Goal: Obtain resource: Download file/media

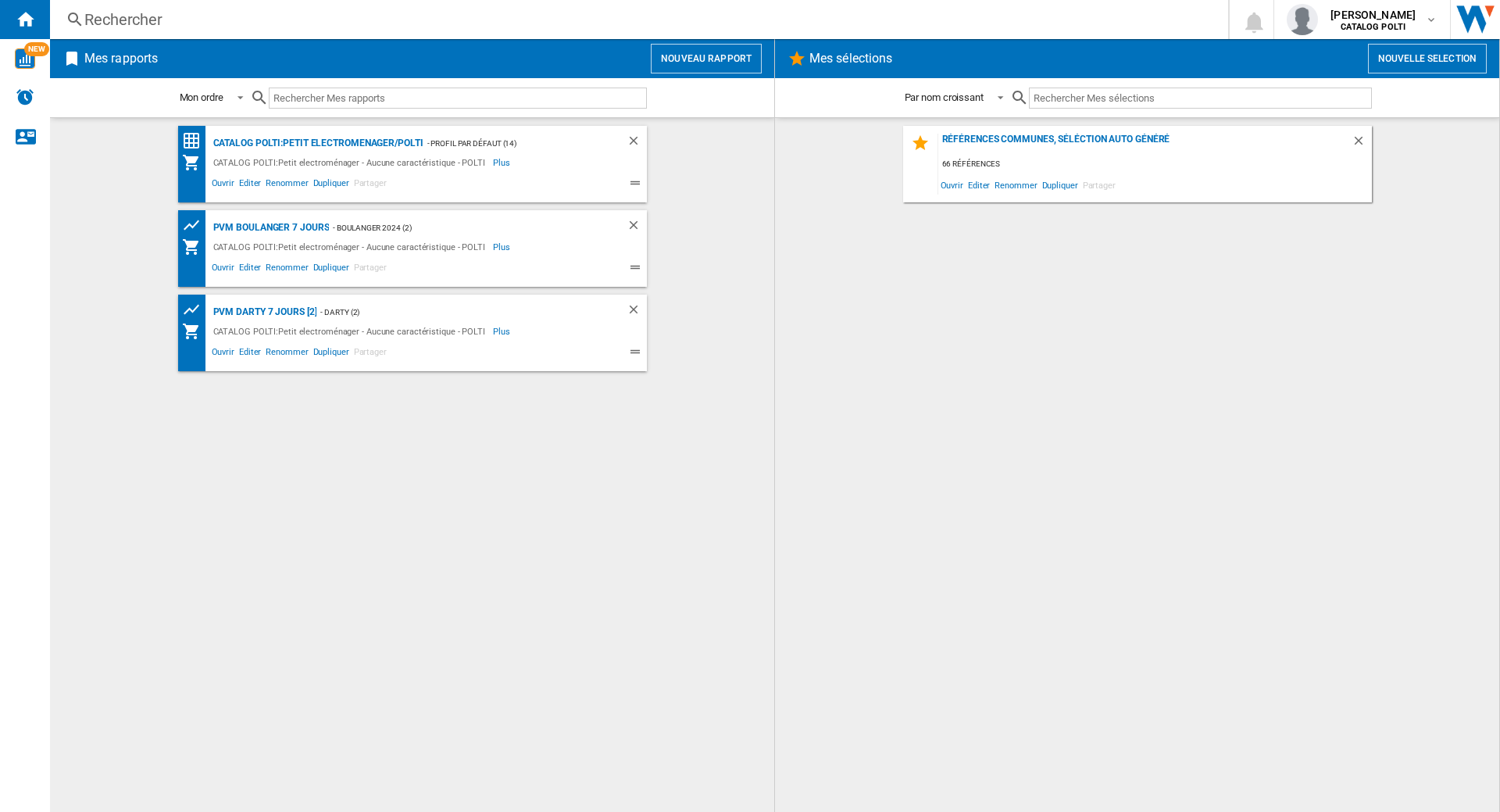
click at [171, 15] on div "Rechercher" at bounding box center [636, 20] width 1103 height 22
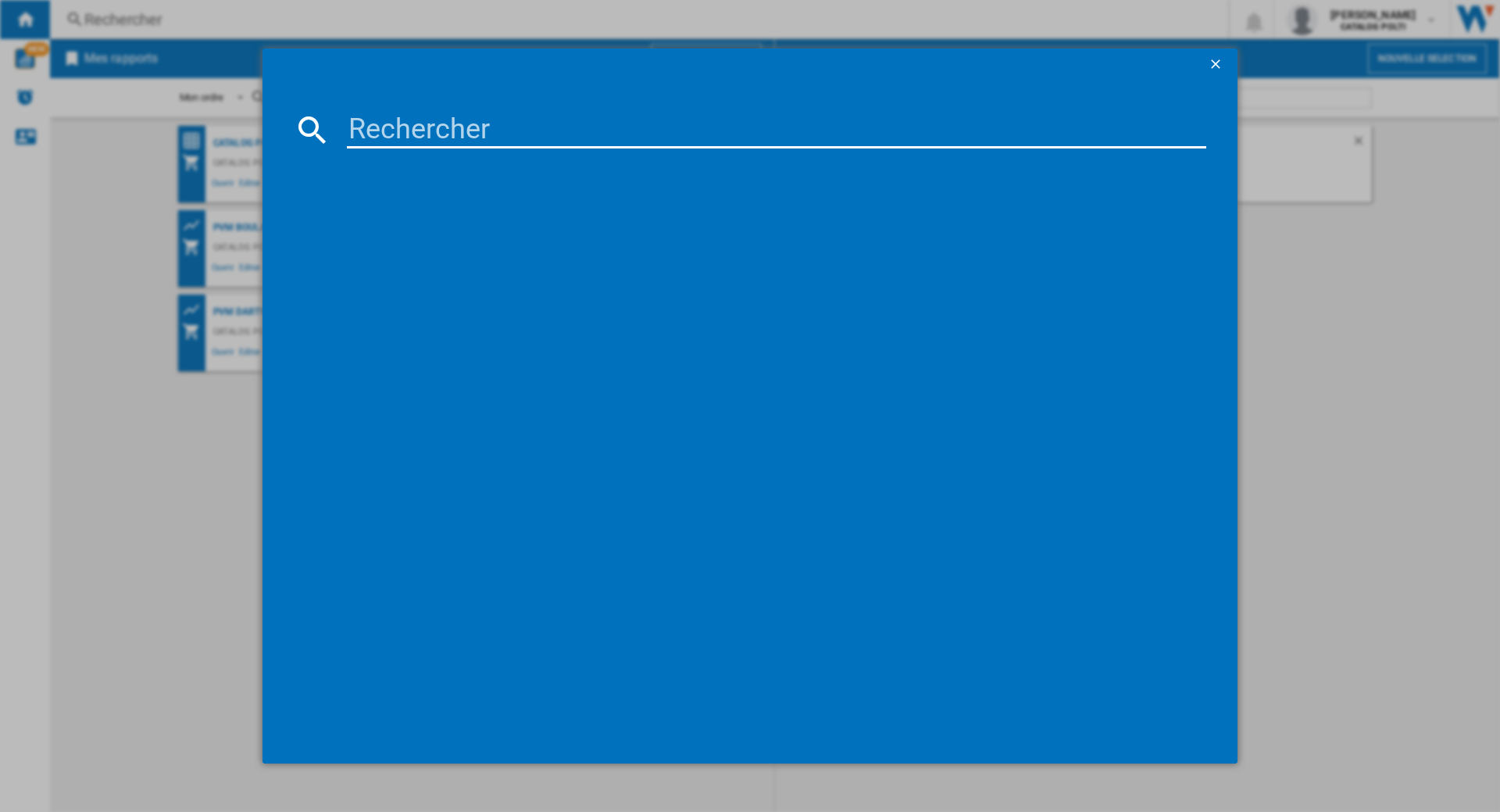
click at [437, 134] on input at bounding box center [776, 130] width 860 height 38
type input "sv440"
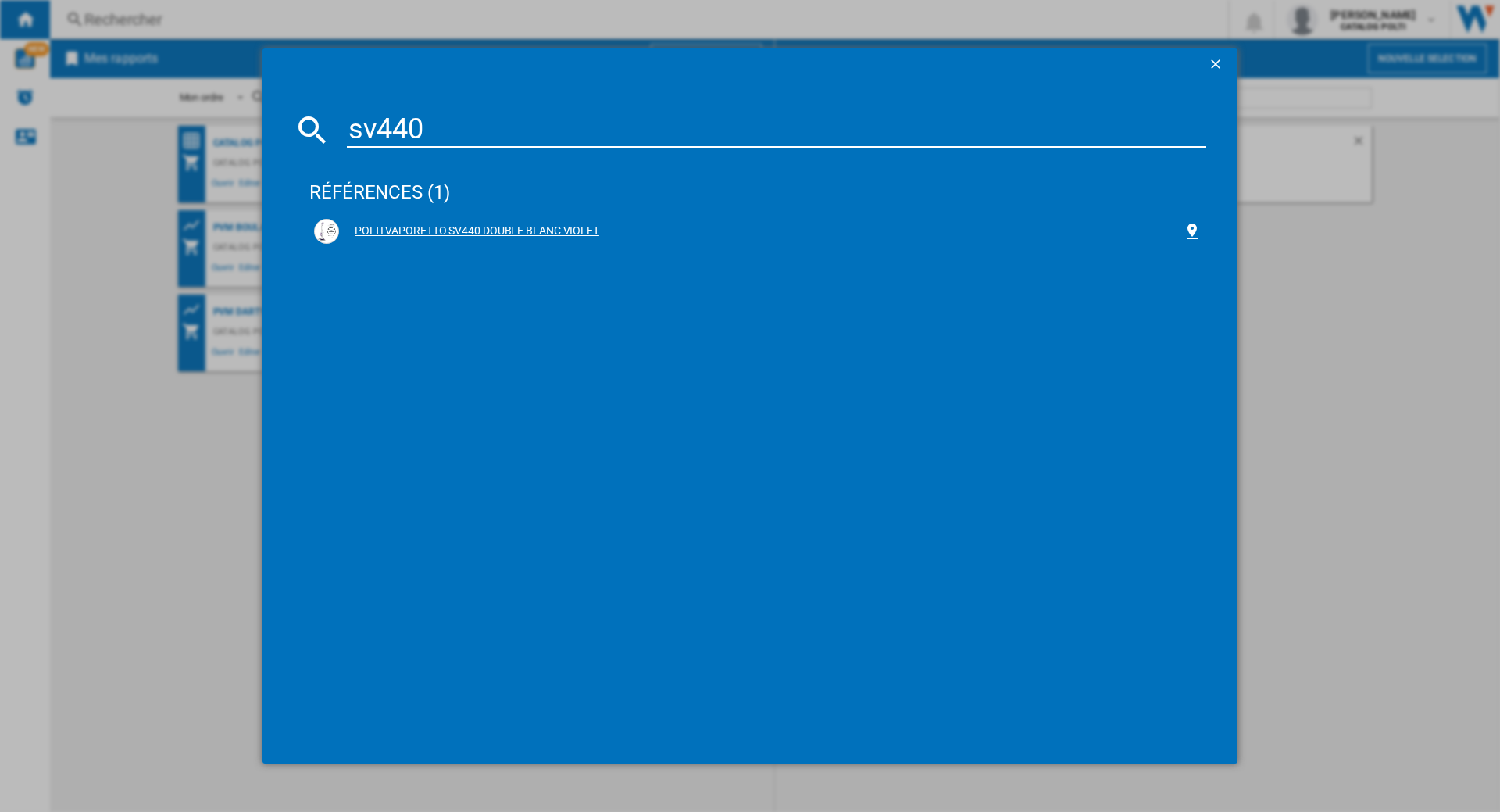
click at [496, 219] on div "POLTI VAPORETTO SV440 DOUBLE BLANC VIOLET" at bounding box center [758, 232] width 887 height 25
click at [497, 231] on div "POLTI VAPORETTO SV440 DOUBLE BLANC VIOLET" at bounding box center [761, 231] width 843 height 15
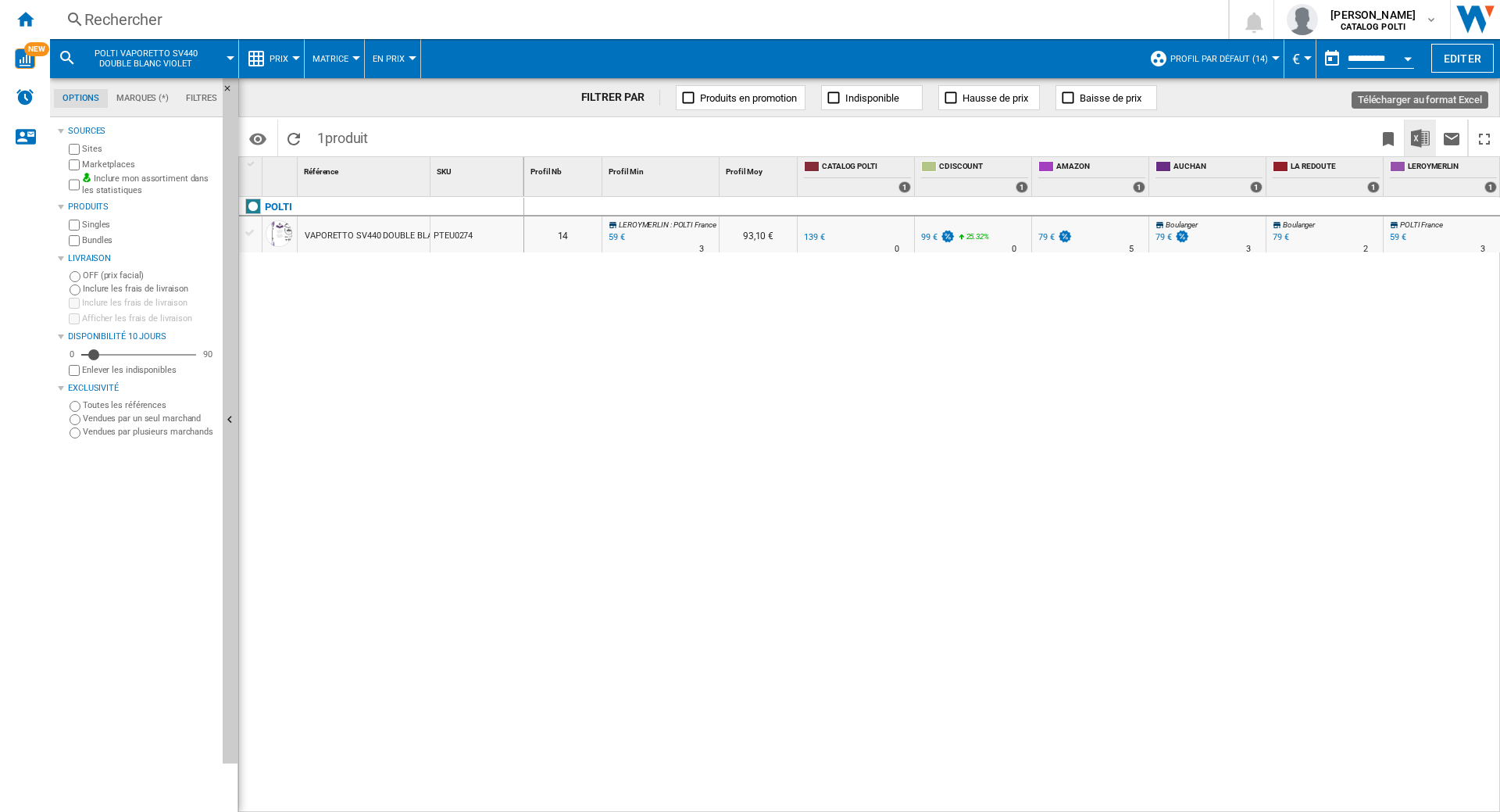
click at [1416, 141] on img "Télécharger au format Excel" at bounding box center [1420, 138] width 19 height 19
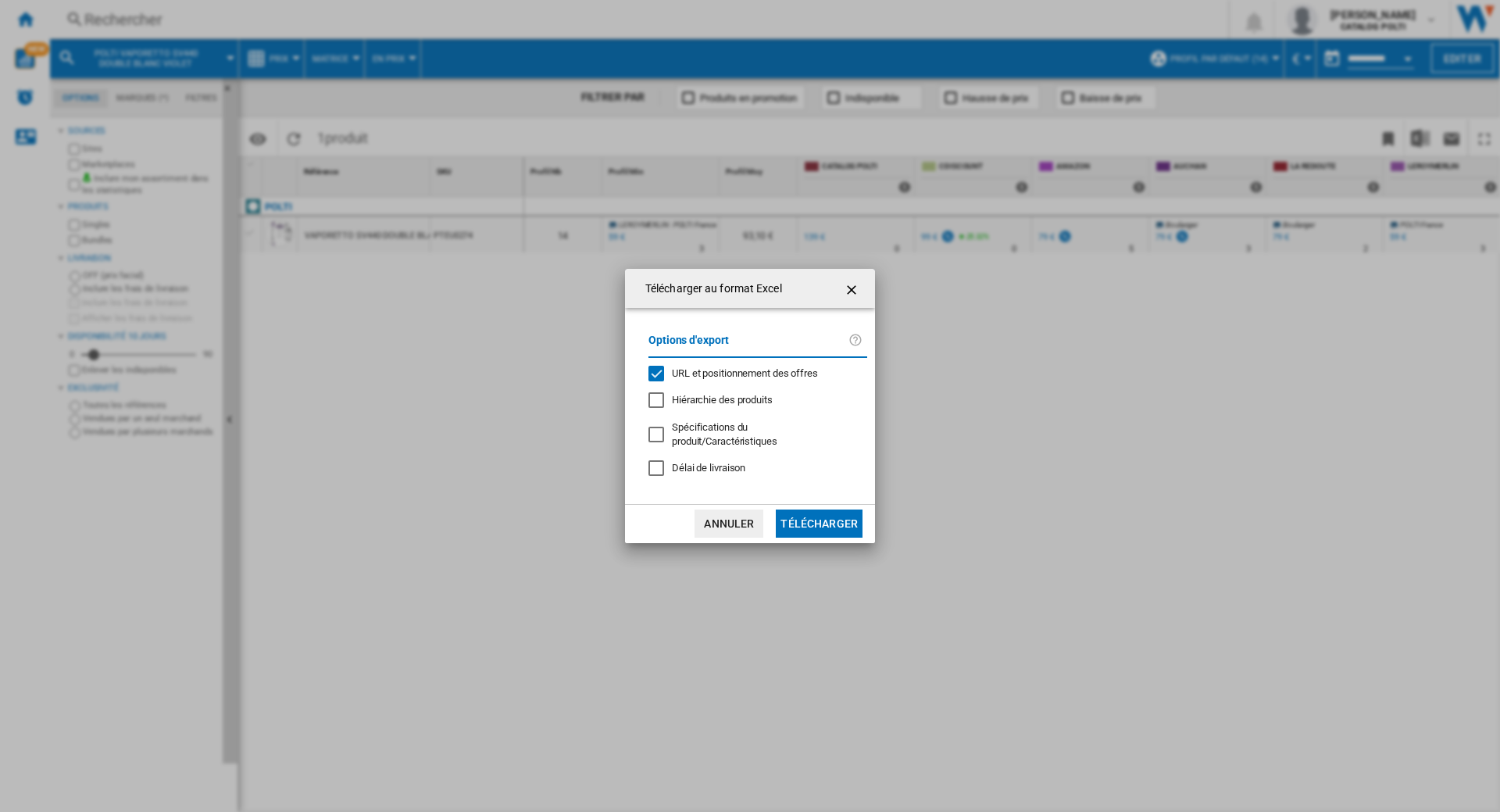
click at [658, 373] on div "URL et positionnement des offres" at bounding box center [656, 373] width 15 height 15
click at [822, 532] on button "Télécharger" at bounding box center [819, 523] width 87 height 28
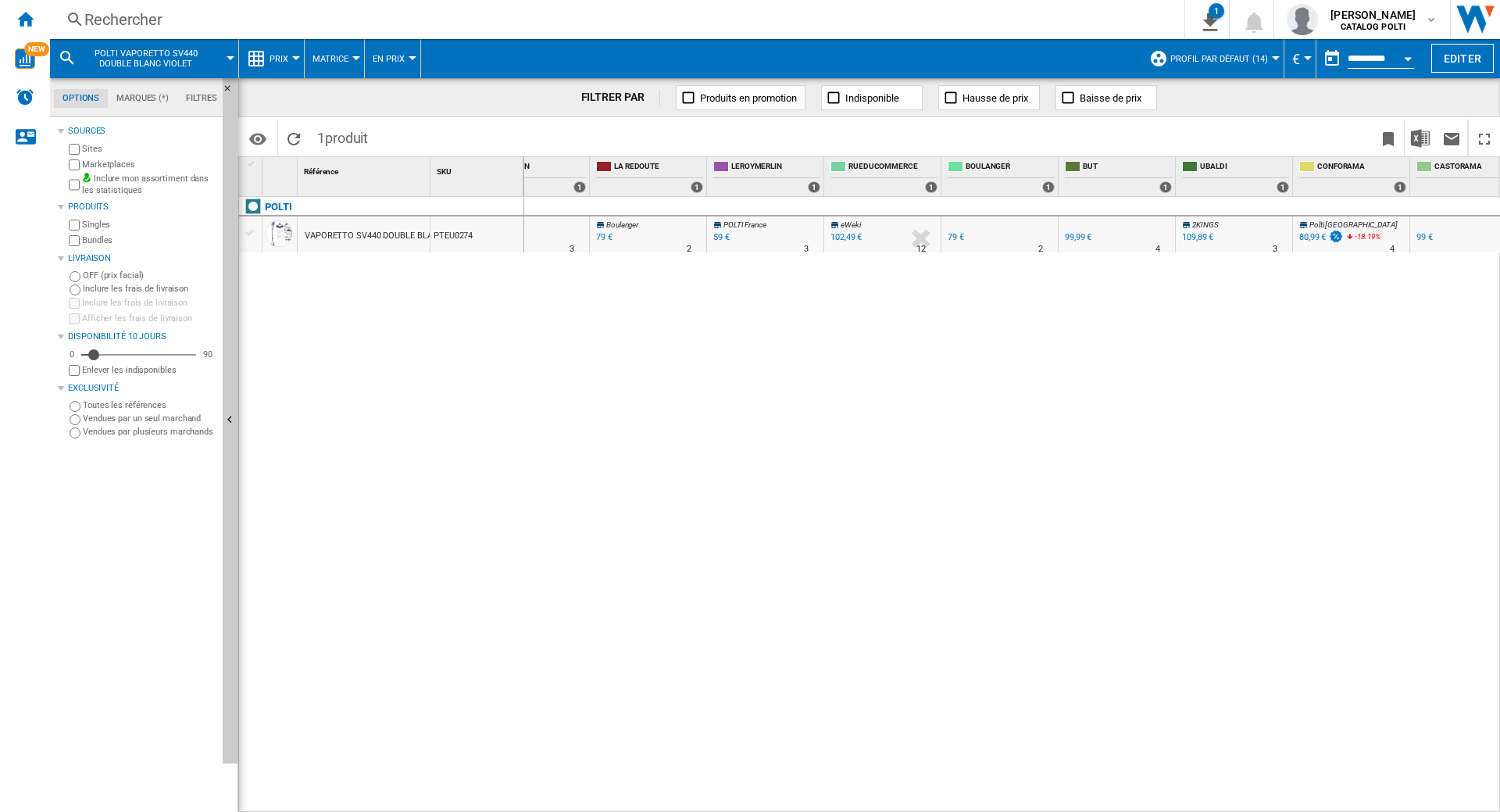
scroll to position [0, 846]
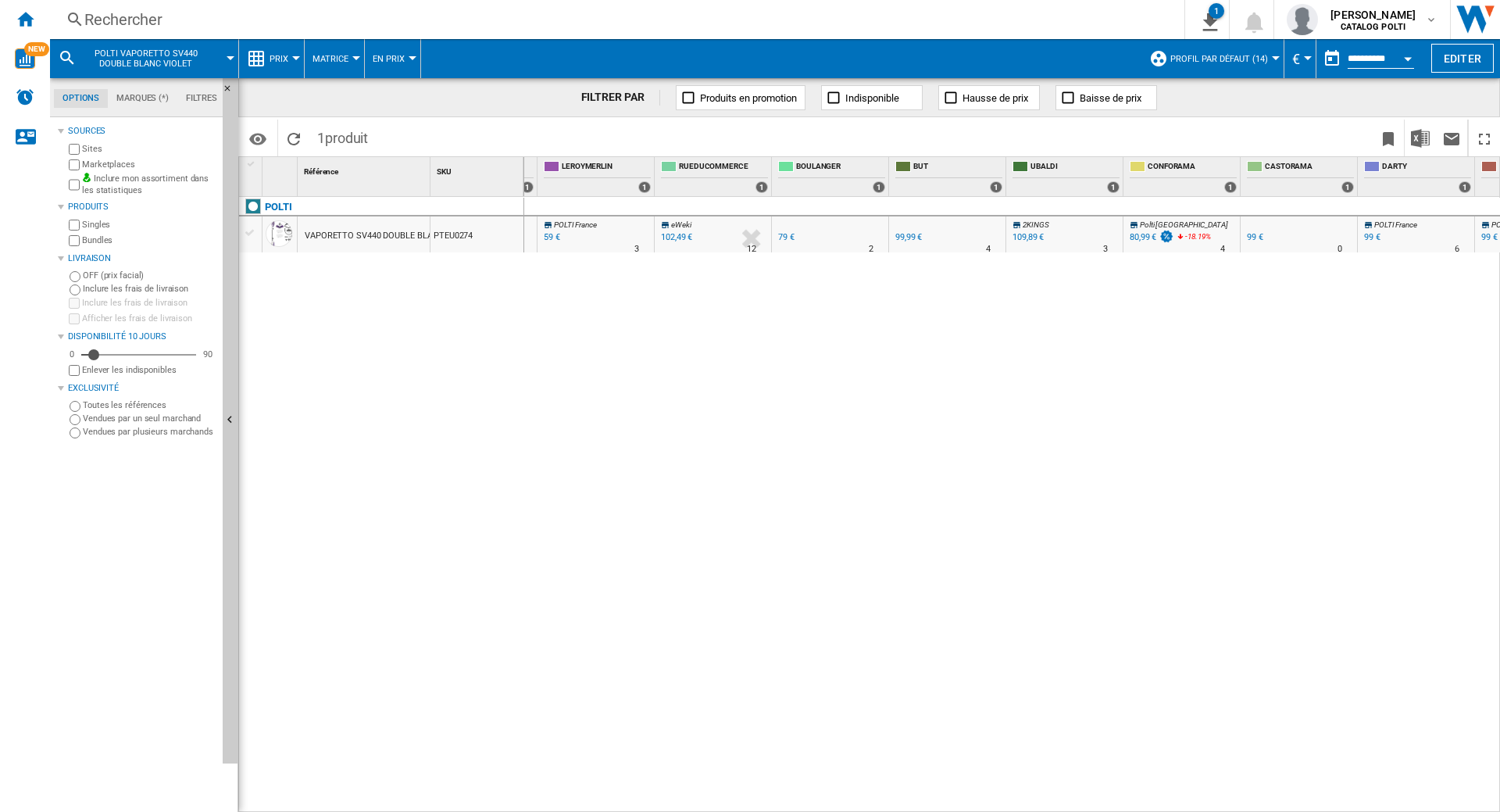
click at [1140, 236] on div "80,99 €" at bounding box center [1143, 236] width 27 height 10
click at [28, 9] on ng-md-icon "Accueil" at bounding box center [24, 18] width 19 height 19
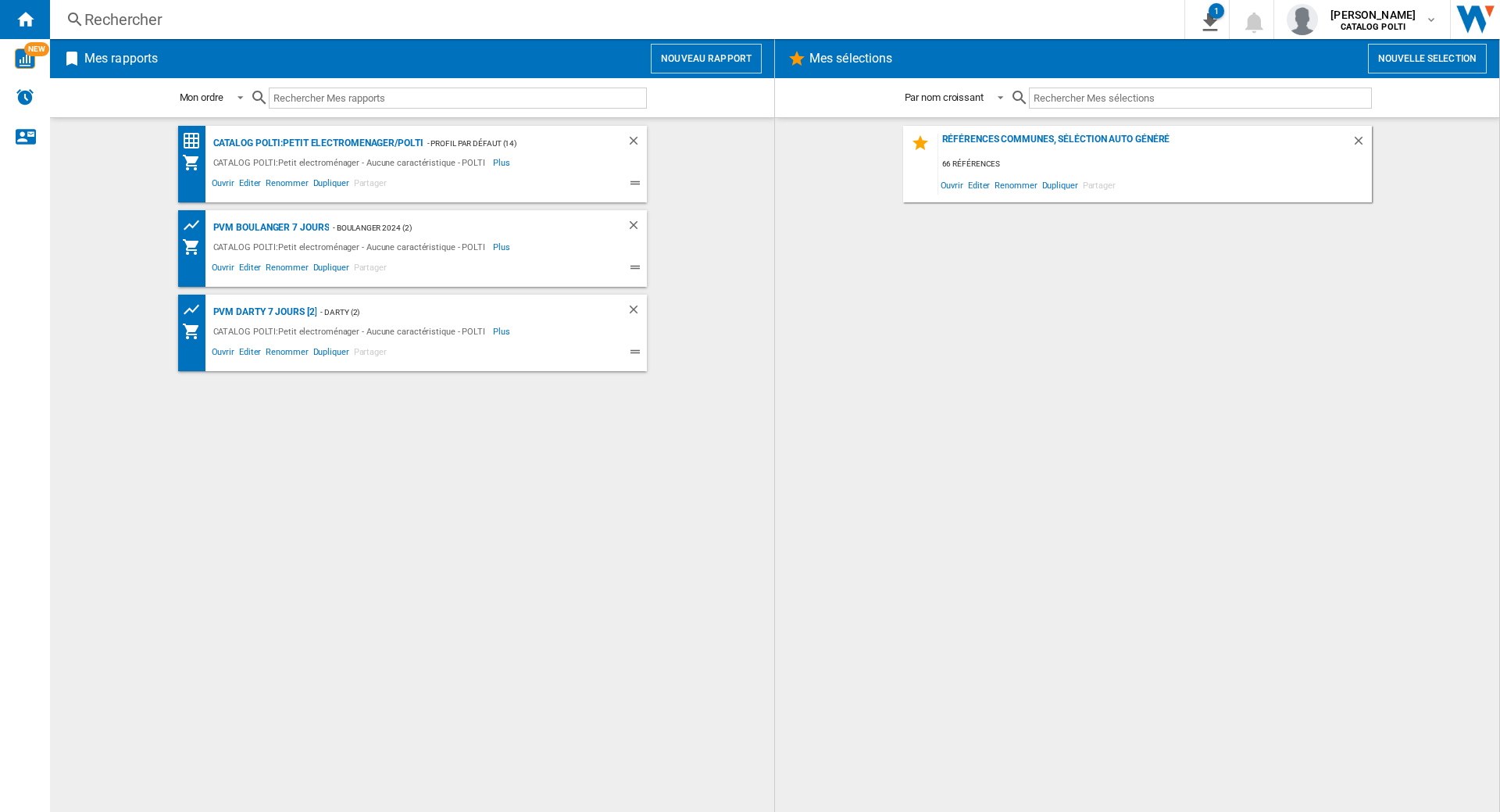
click at [128, 21] on div "Rechercher" at bounding box center [614, 20] width 1060 height 22
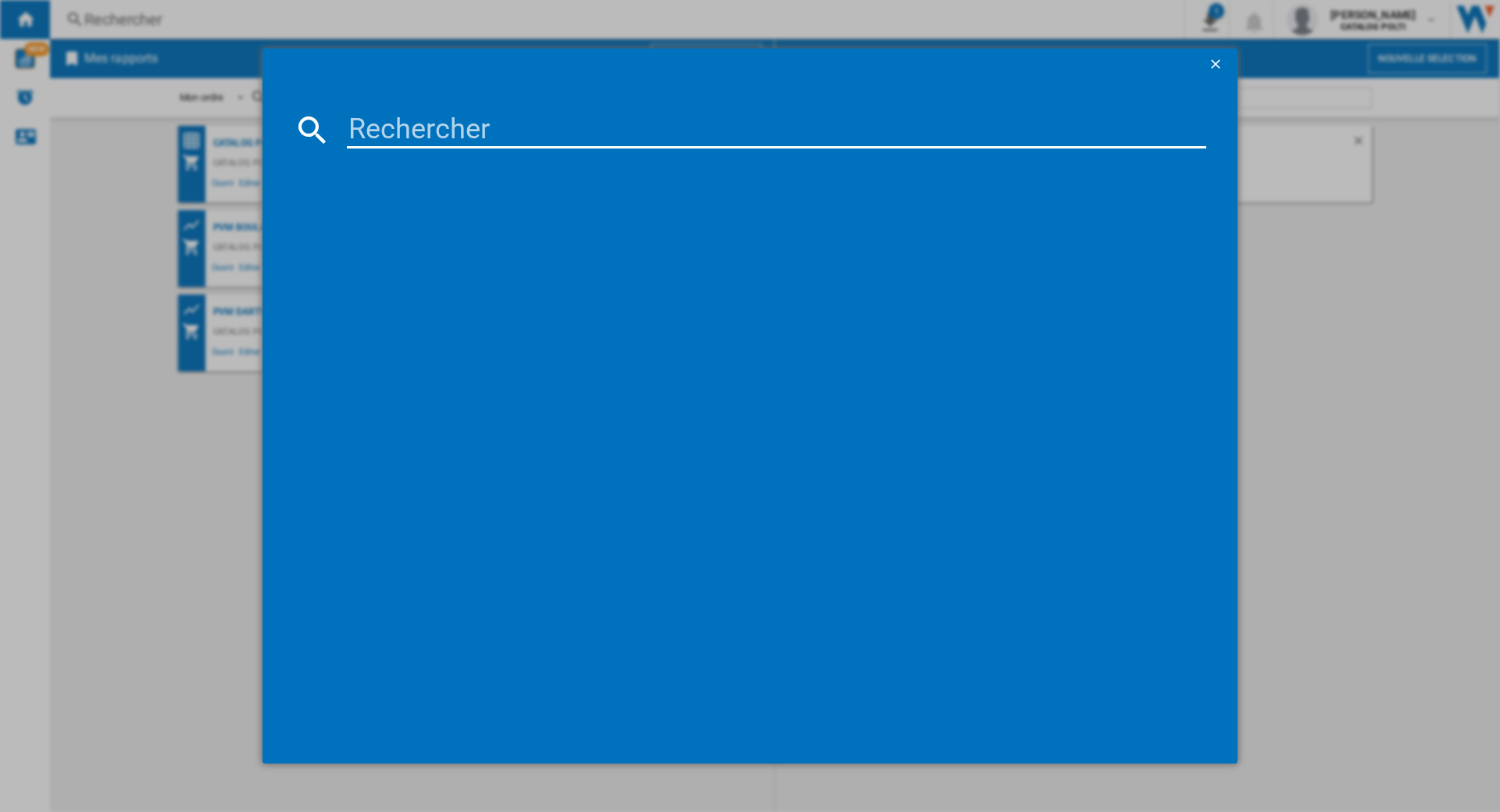
drag, startPoint x: 424, startPoint y: 126, endPoint x: 431, endPoint y: 130, distance: 8.1
click at [425, 128] on input at bounding box center [776, 130] width 860 height 38
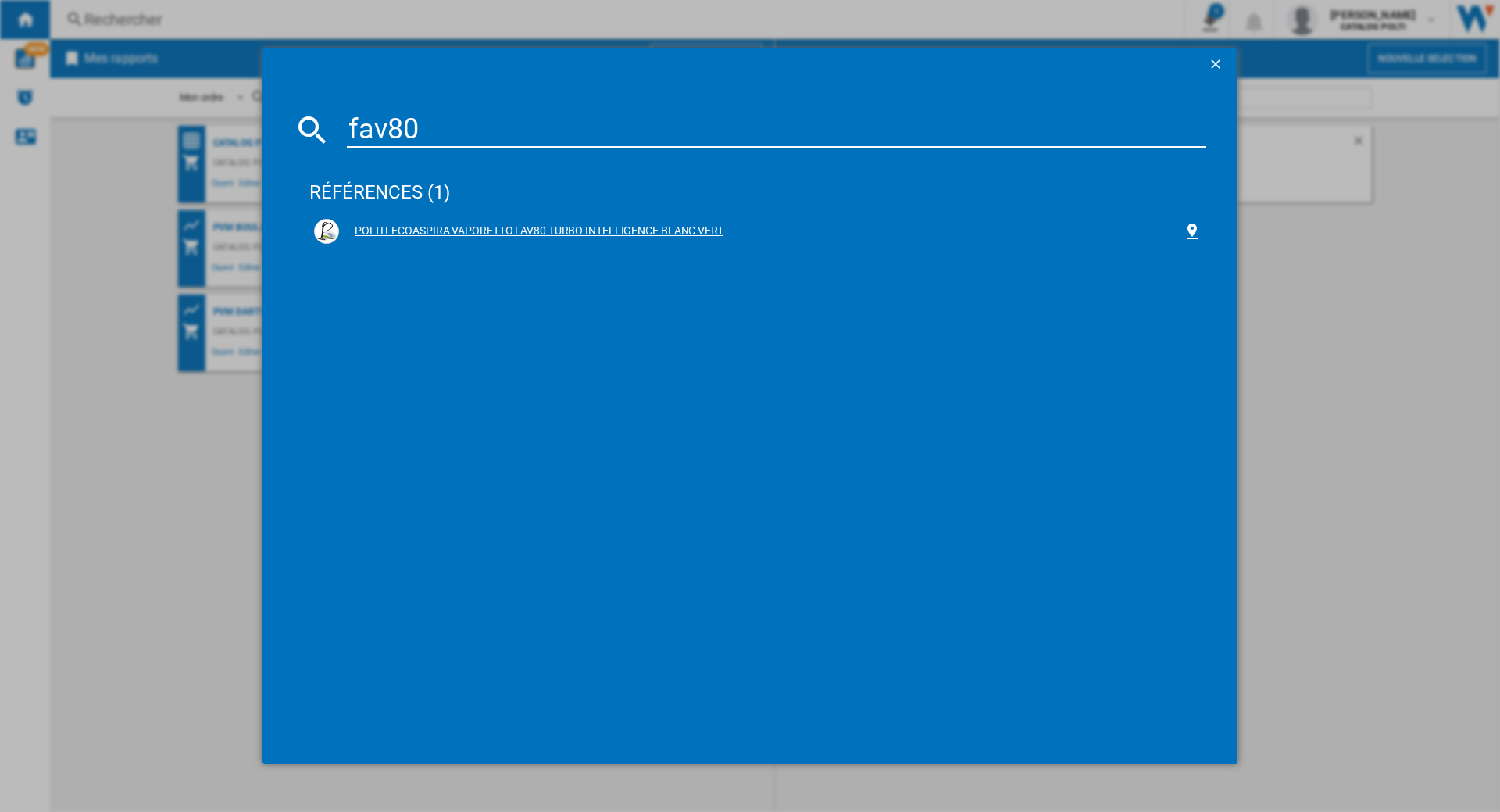
type input "fav80"
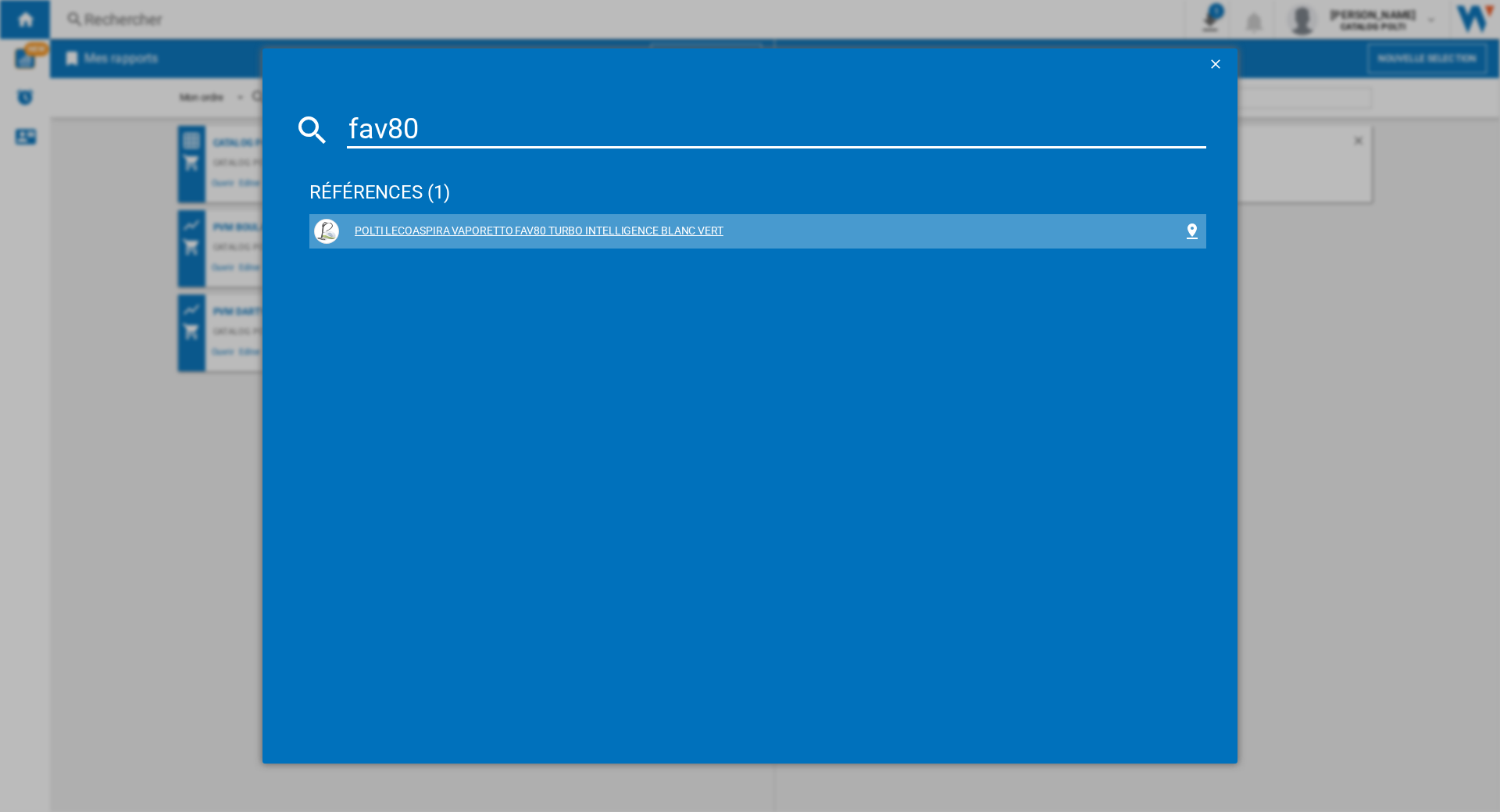
click at [435, 230] on div "POLTI LECOASPIRA VAPORETTO FAV80 TURBO INTELLIGENCE BLANC VERT" at bounding box center [761, 231] width 843 height 15
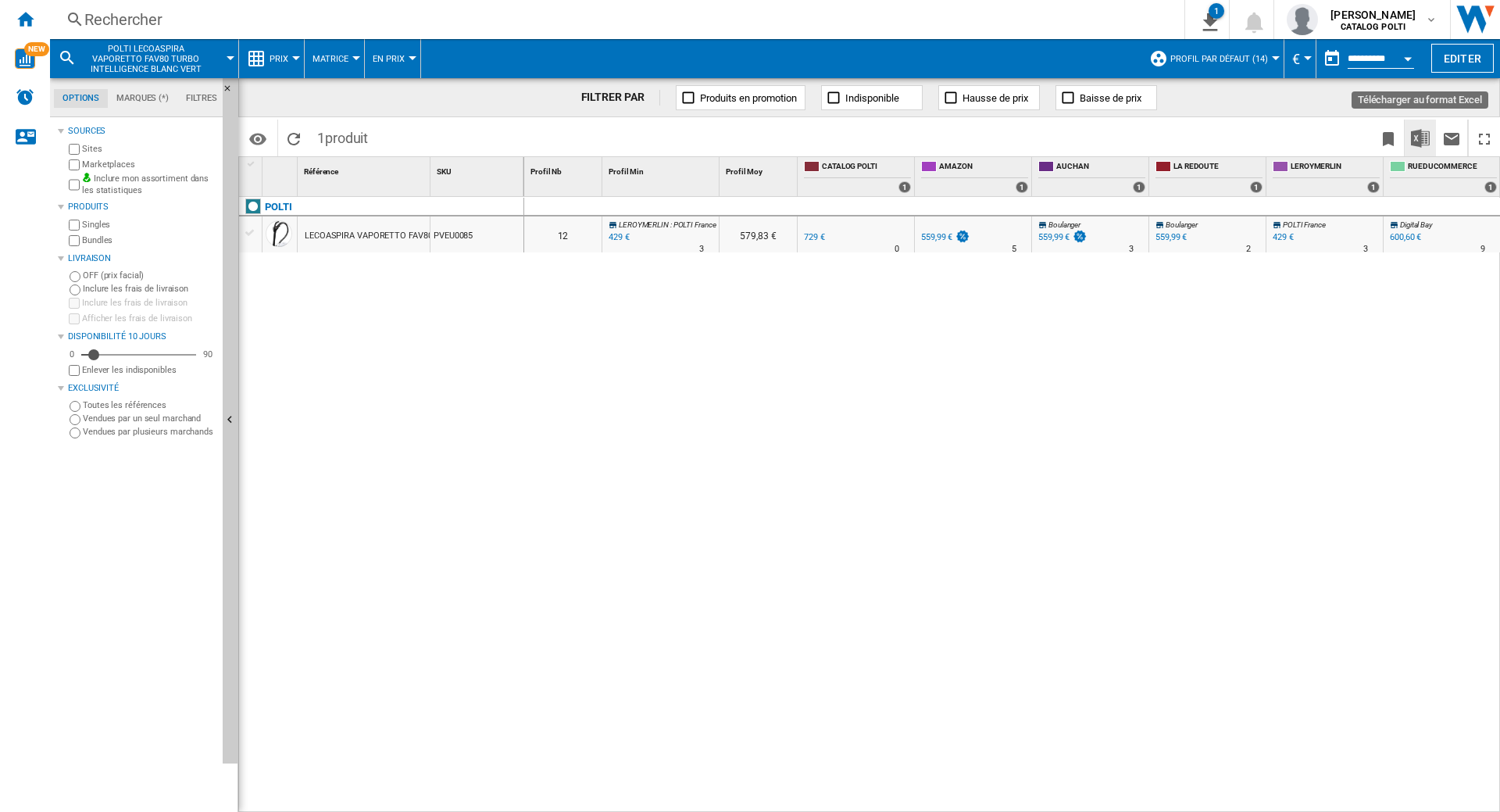
click at [1425, 140] on img "Télécharger au format Excel" at bounding box center [1420, 138] width 19 height 19
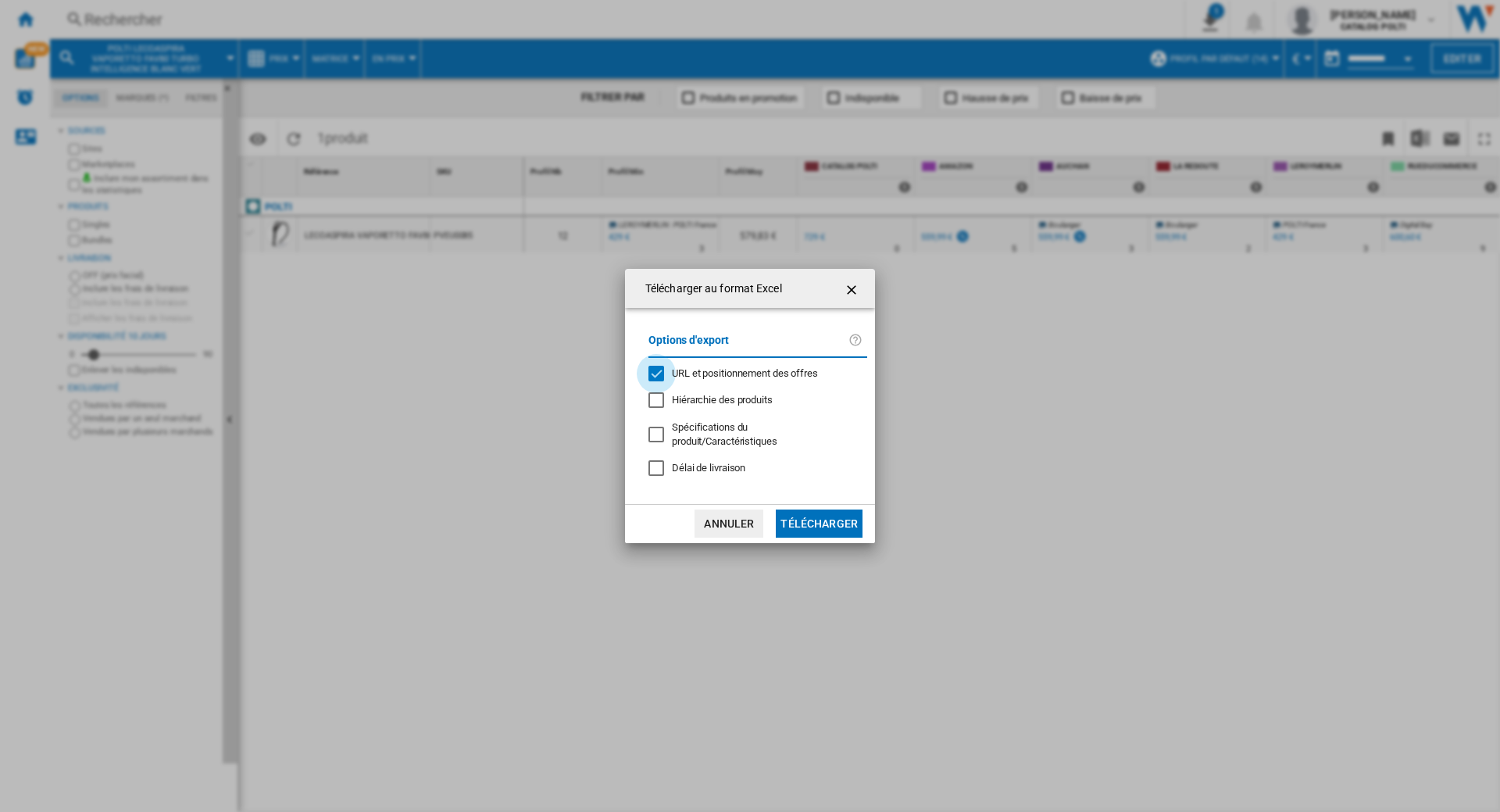
click at [660, 375] on div "URL et positionnement des offres" at bounding box center [656, 373] width 15 height 15
click at [797, 523] on button "Télécharger" at bounding box center [819, 523] width 87 height 28
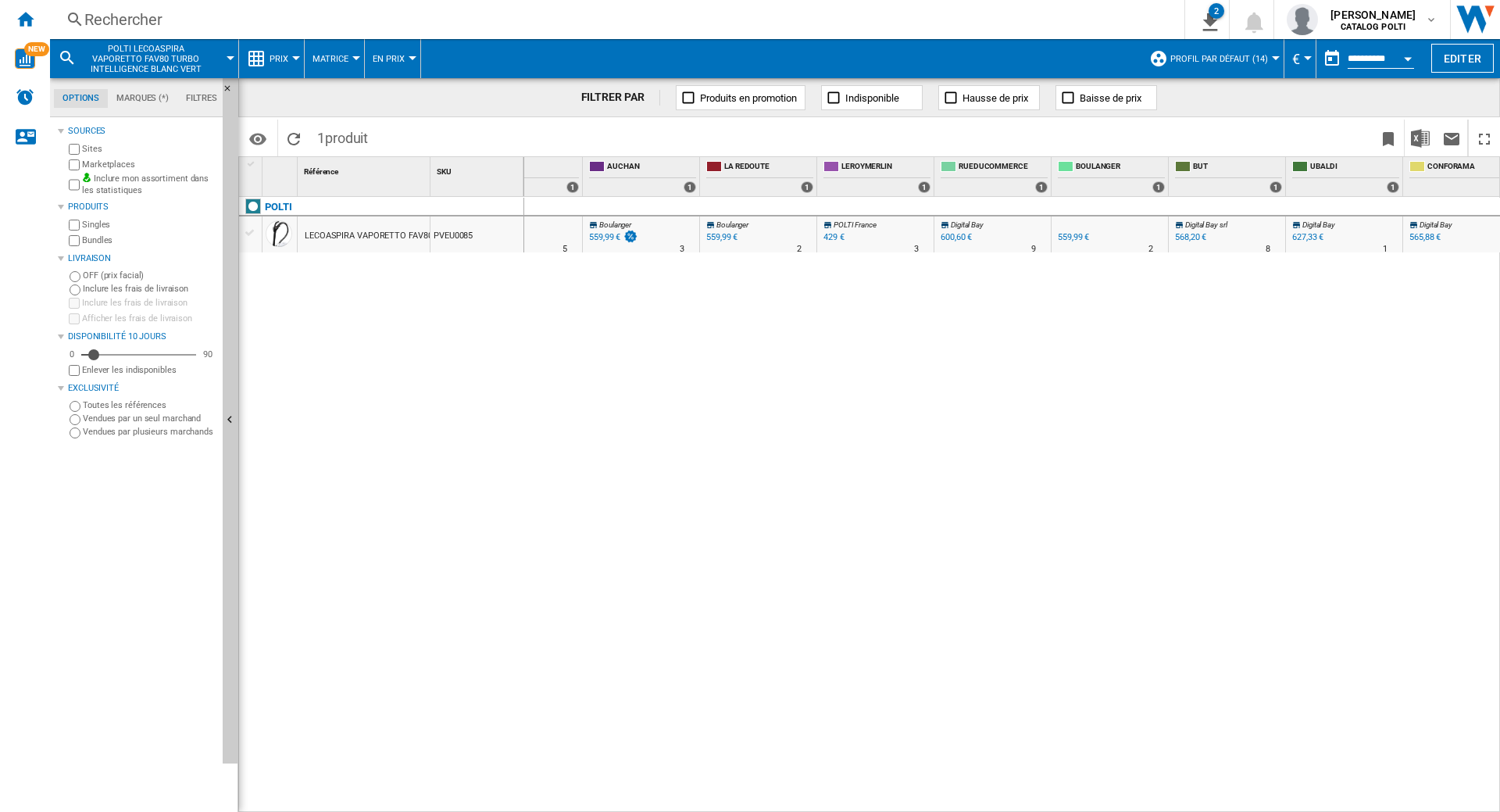
click at [1191, 237] on div "568,20 €" at bounding box center [1190, 236] width 31 height 10
click at [1421, 239] on div "565,88 €" at bounding box center [1425, 236] width 31 height 10
